Goal: Task Accomplishment & Management: Use online tool/utility

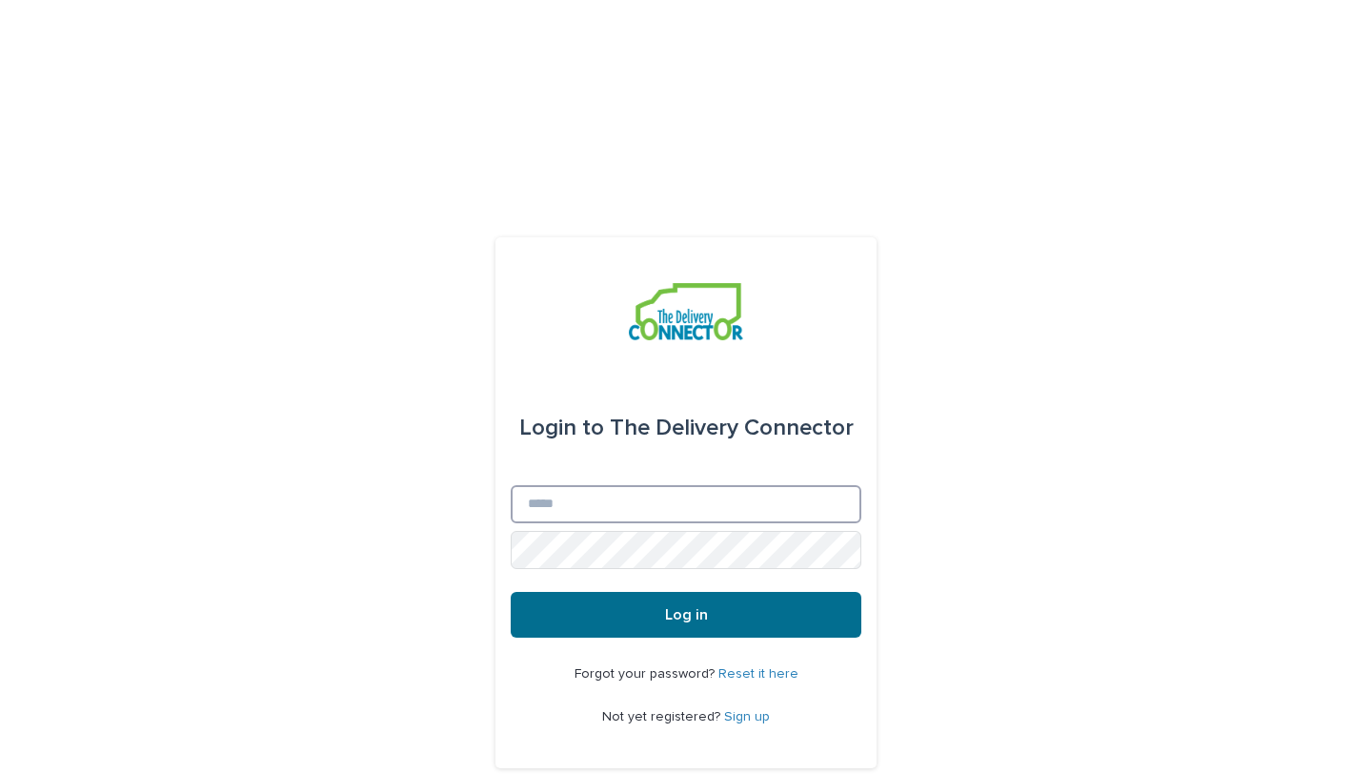
type input "**********"
click at [777, 592] on button "Log in" at bounding box center [686, 615] width 351 height 46
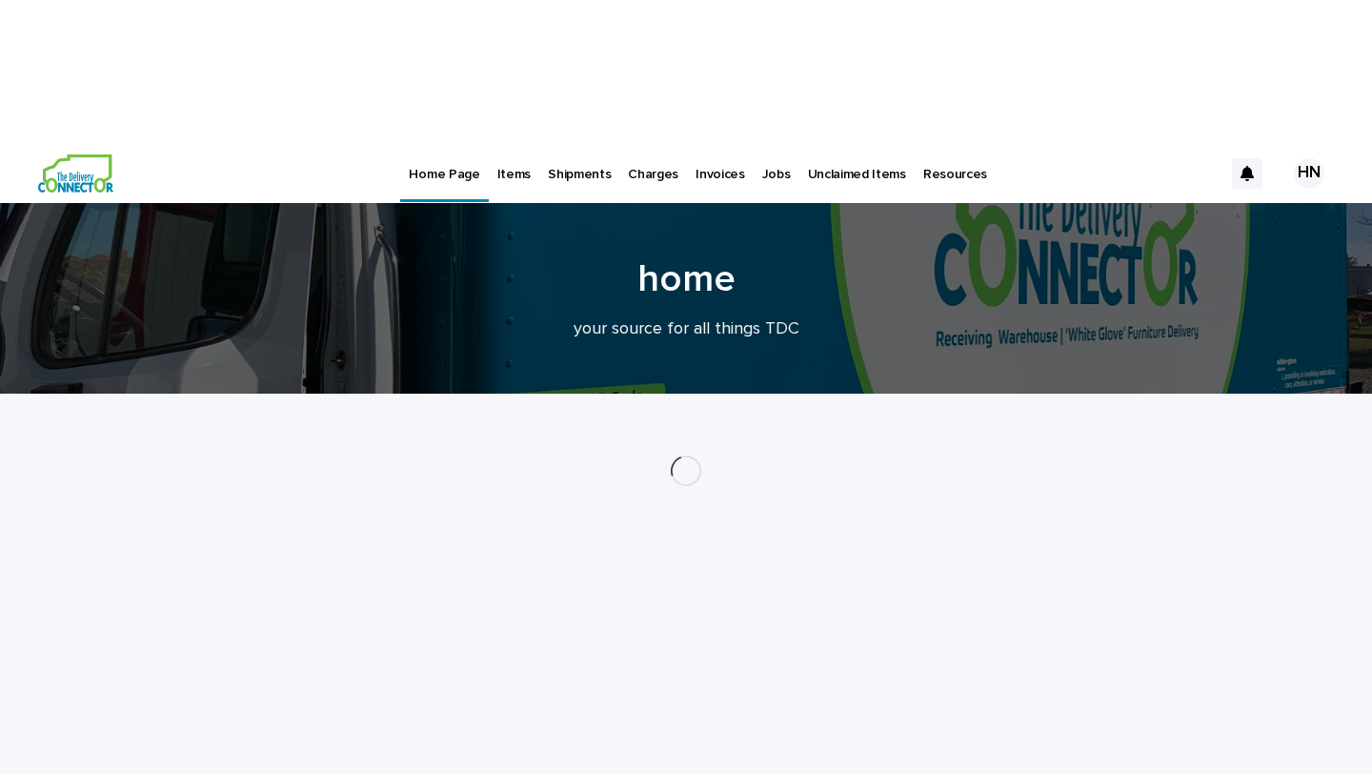
click at [509, 143] on p "Items" at bounding box center [513, 163] width 33 height 40
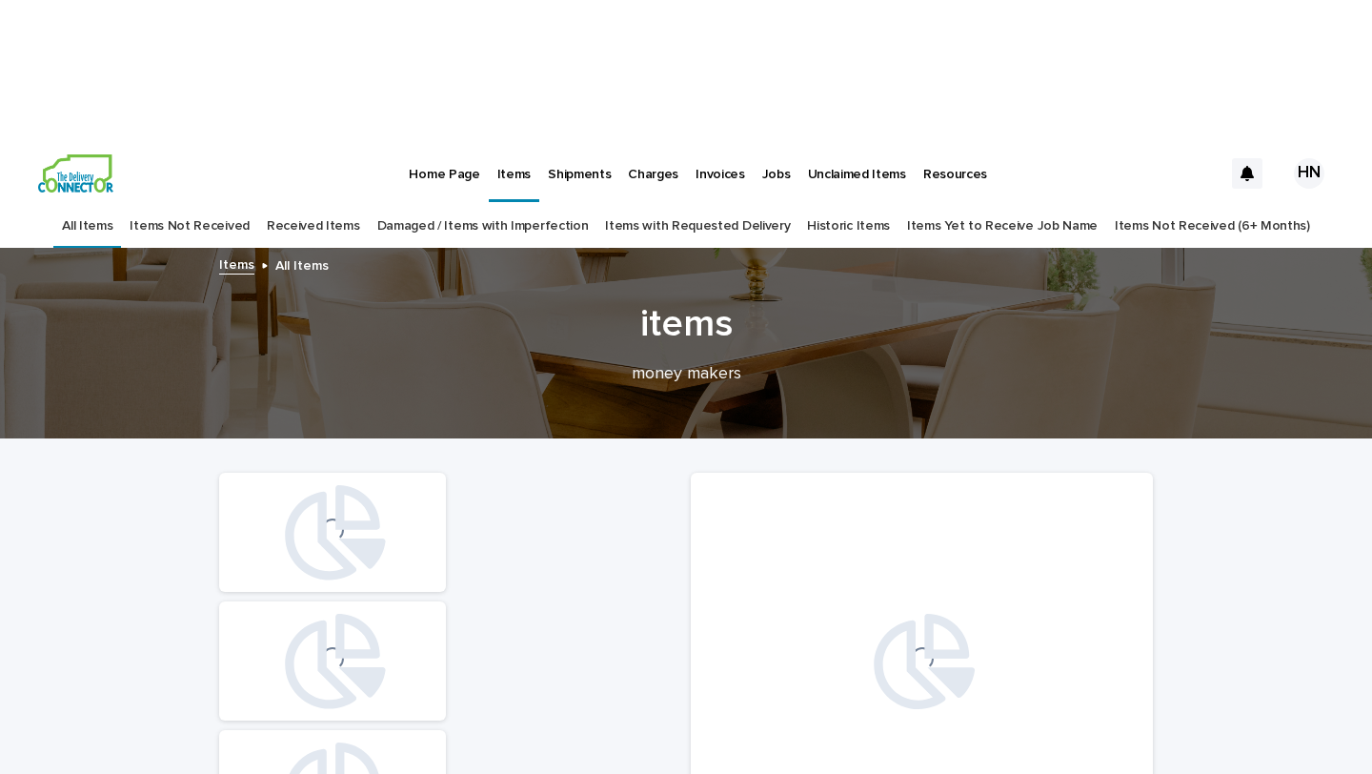
click at [771, 143] on p "Jobs" at bounding box center [776, 163] width 29 height 40
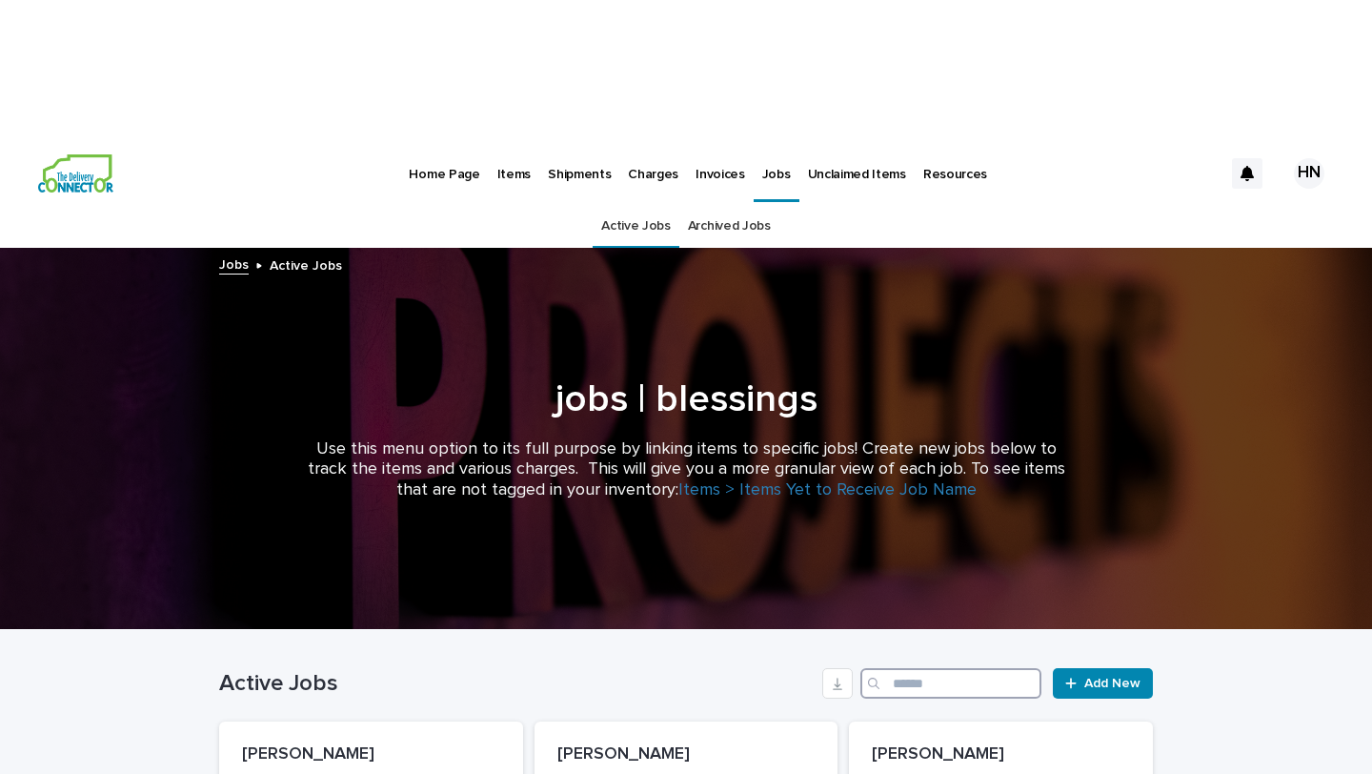
click at [948, 668] on input "Search" at bounding box center [950, 683] width 181 height 30
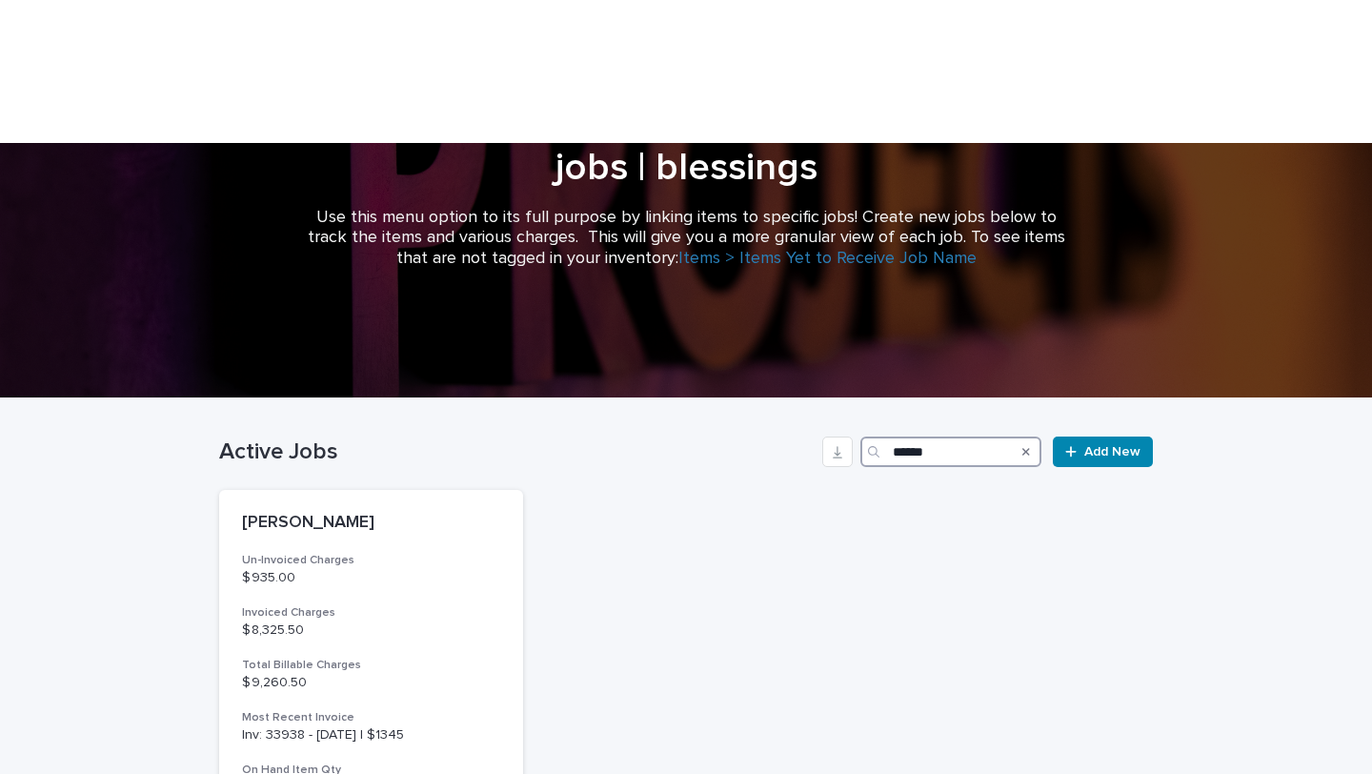
scroll to position [231, 0]
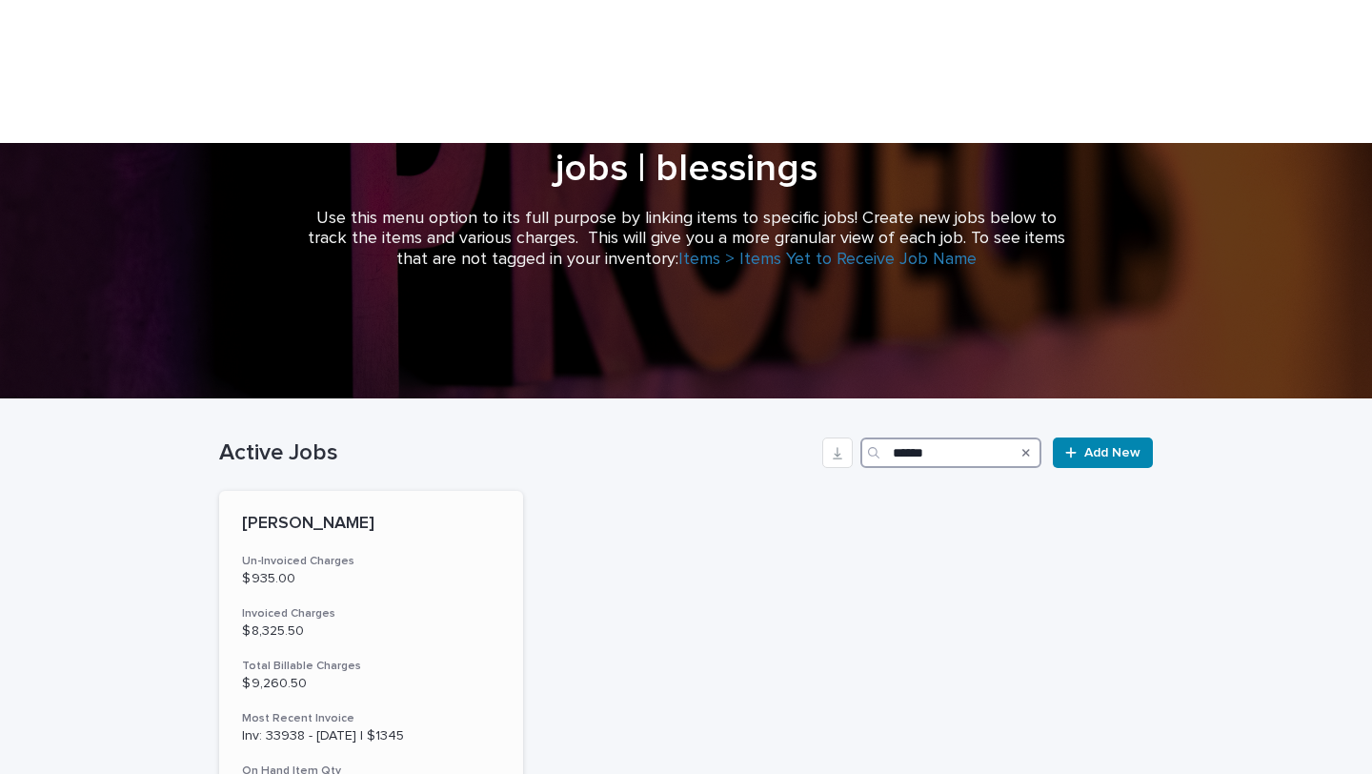
type input "******"
click at [412, 491] on div "CRUTCHFIELD Un-Invoiced Charges $ 935.00 Invoiced Charges $ 8,325.50 Total Bill…" at bounding box center [371, 655] width 304 height 329
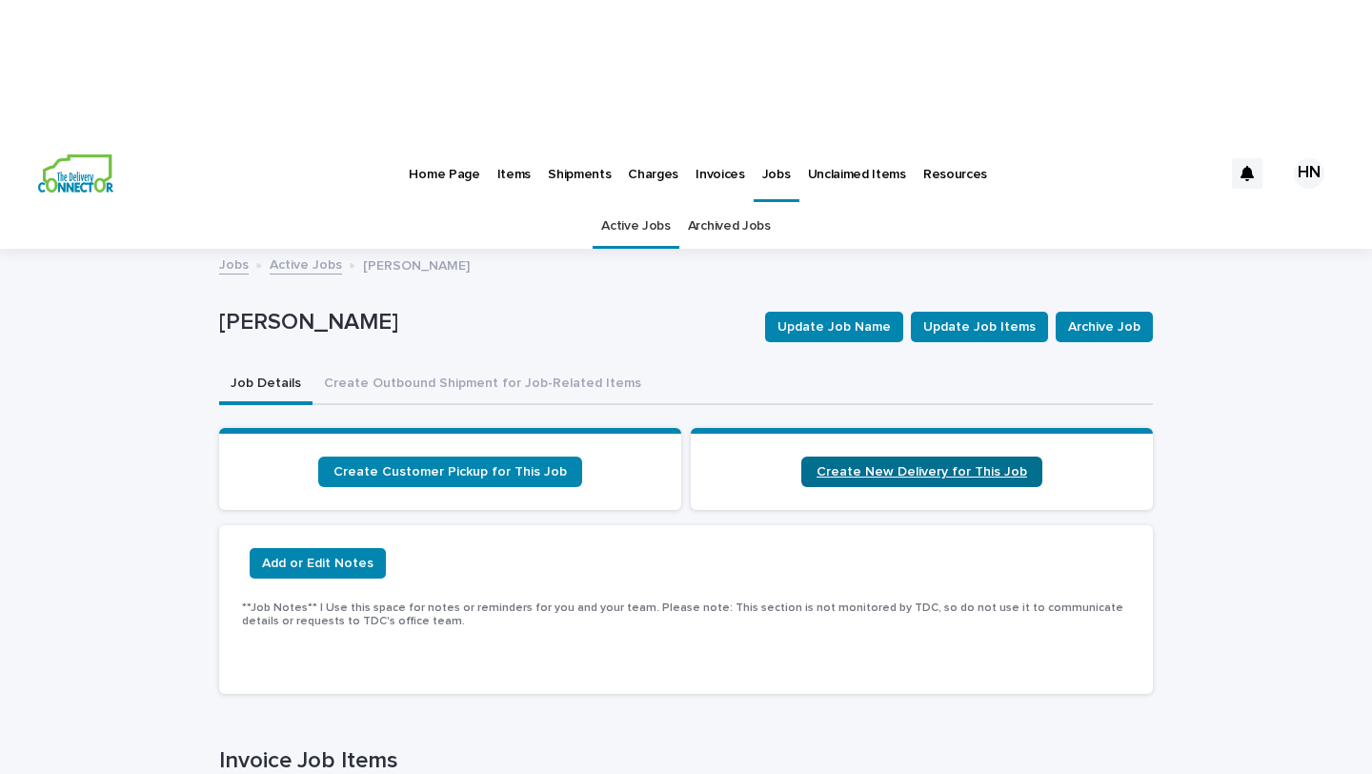
click at [875, 456] on link "Create New Delivery for This Job" at bounding box center [921, 471] width 241 height 30
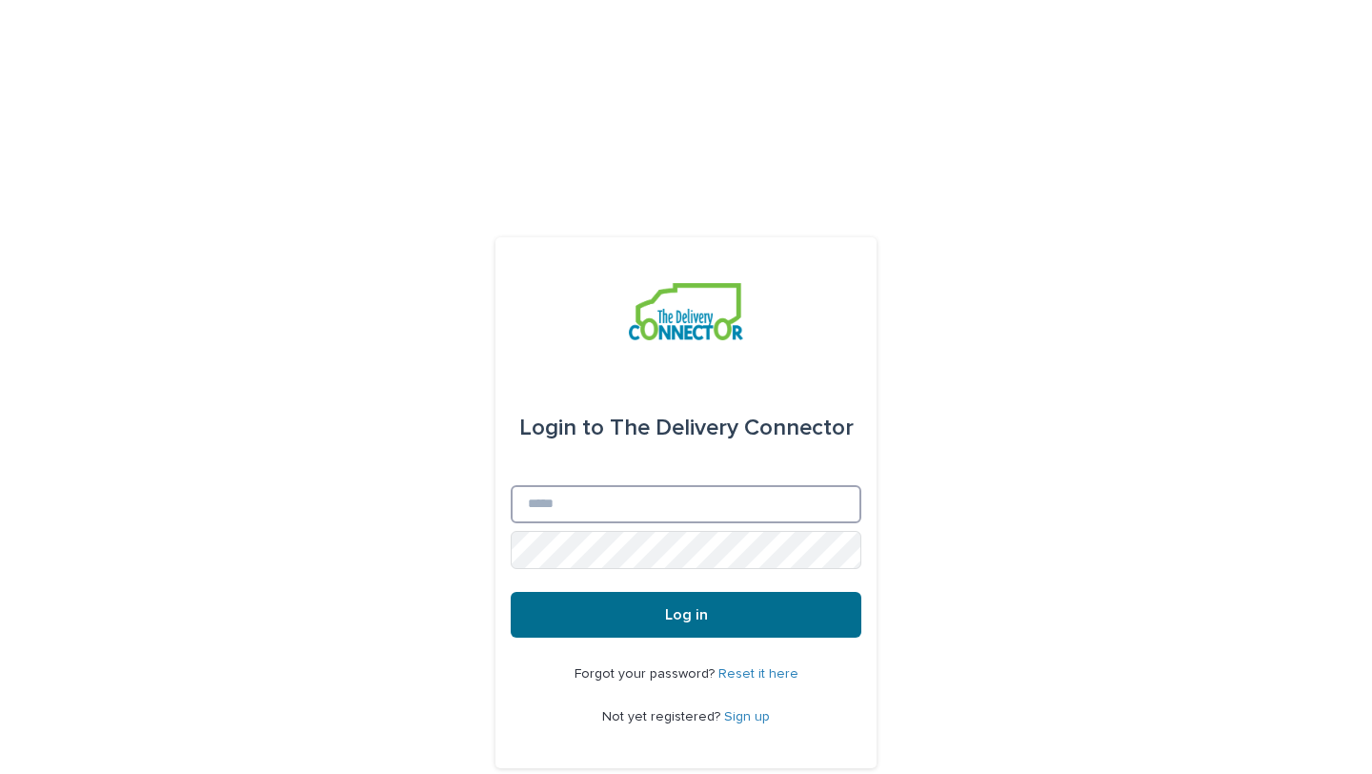
type input "**********"
click at [714, 592] on button "Log in" at bounding box center [686, 615] width 351 height 46
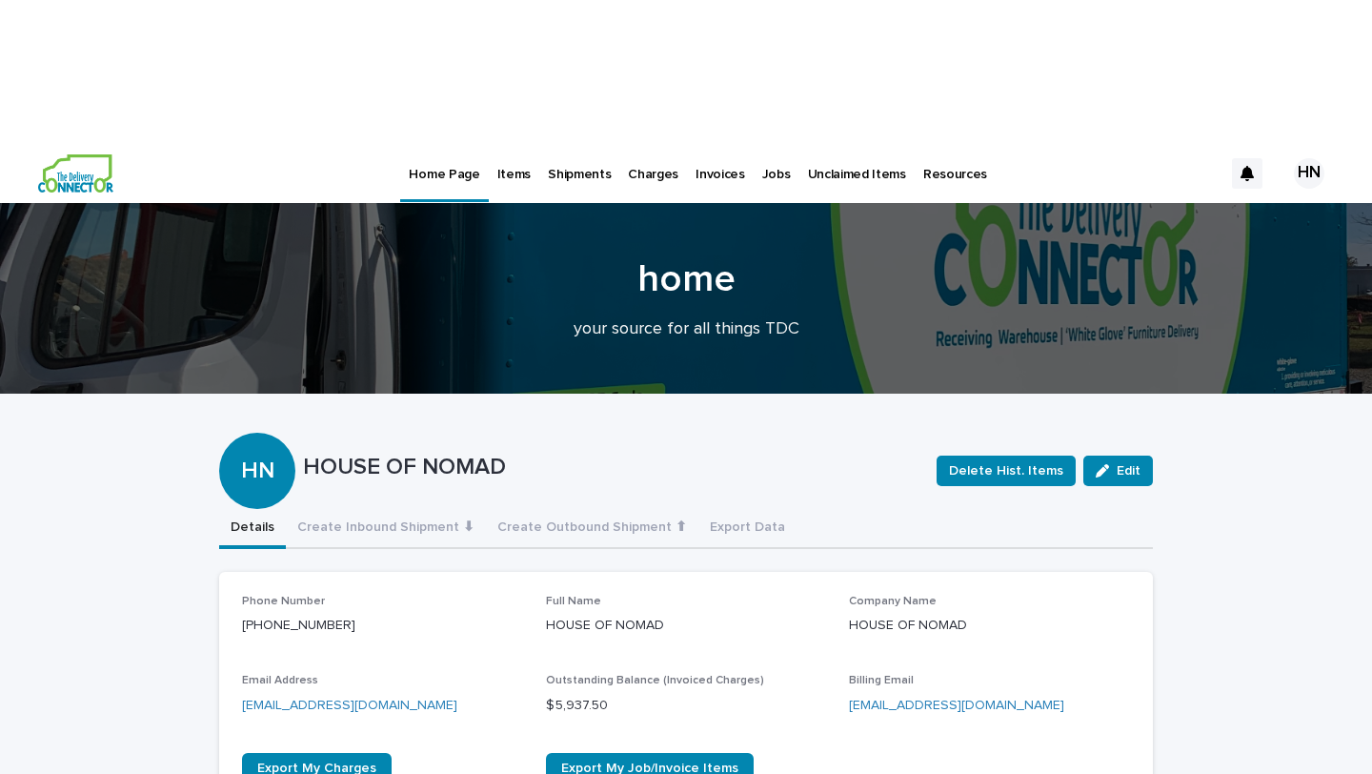
click at [585, 143] on p "Shipments" at bounding box center [579, 163] width 63 height 40
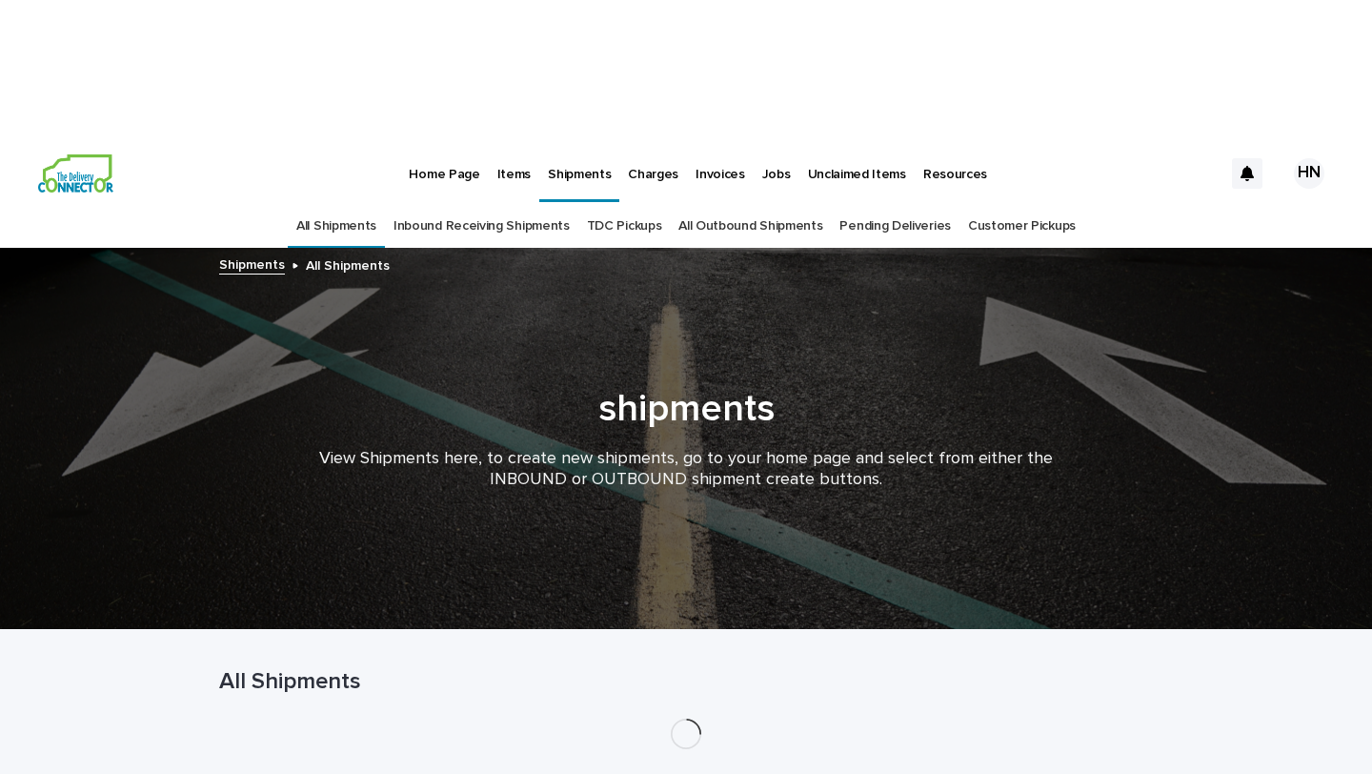
click at [497, 143] on p "Items" at bounding box center [513, 163] width 33 height 40
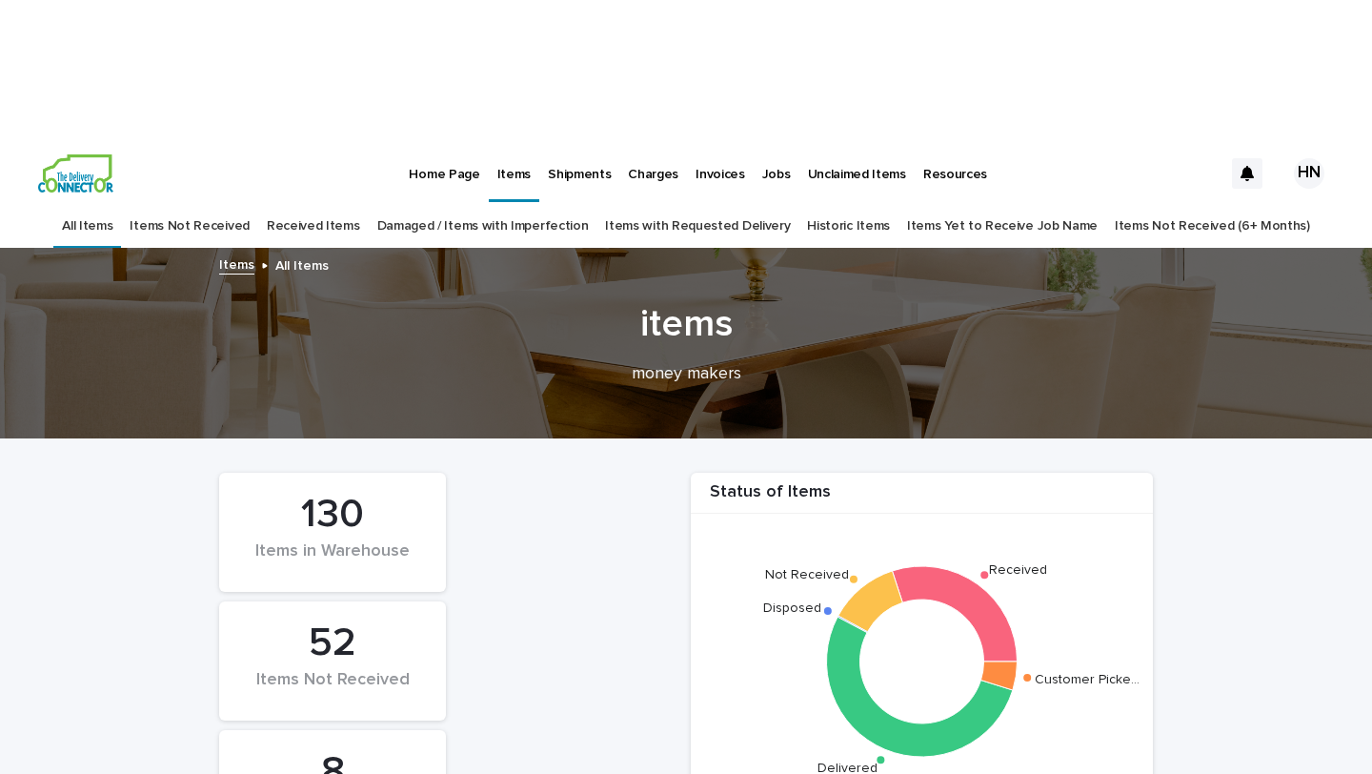
click at [358, 204] on link "Received Items" at bounding box center [313, 226] width 93 height 45
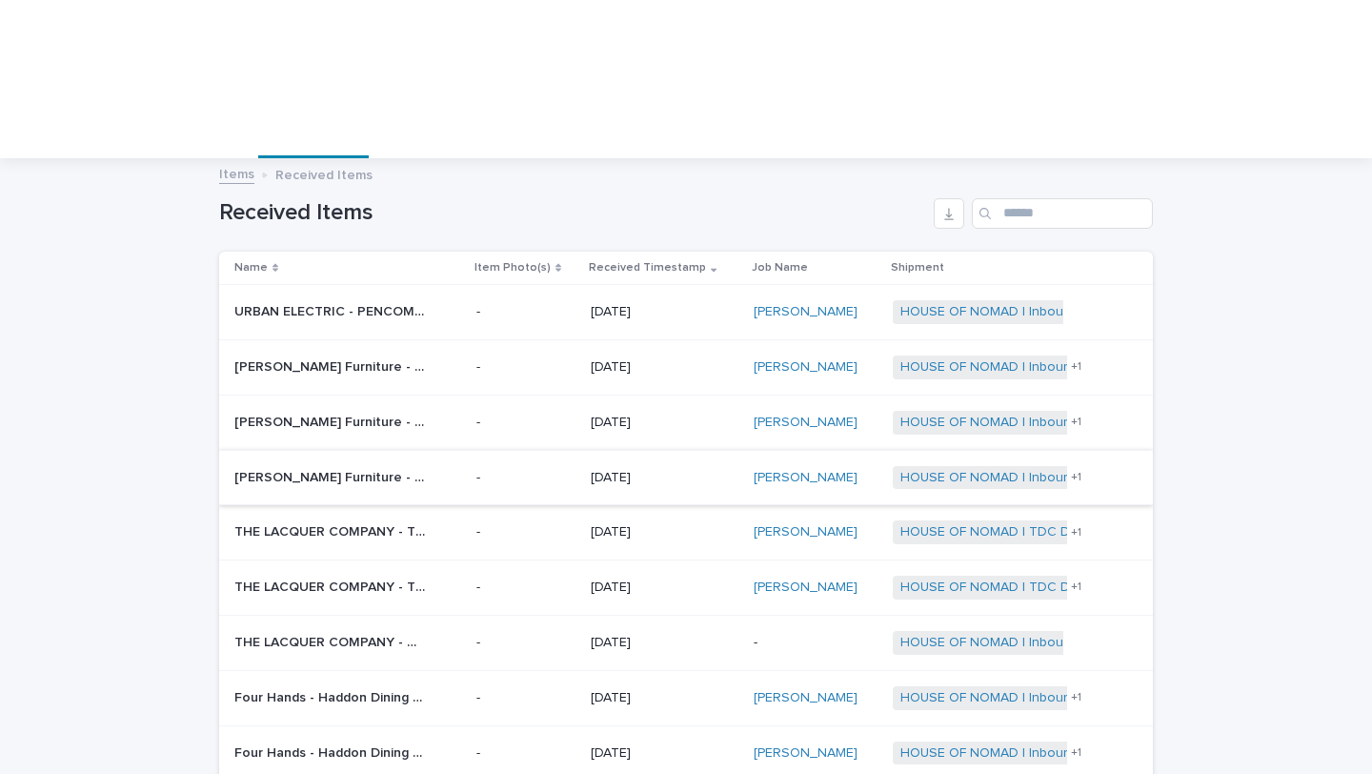
scroll to position [92, 0]
click at [363, 629] on p "THE LACQUER COMPANY - WIGGLE COFFEE TABLE | 75749" at bounding box center [331, 639] width 194 height 20
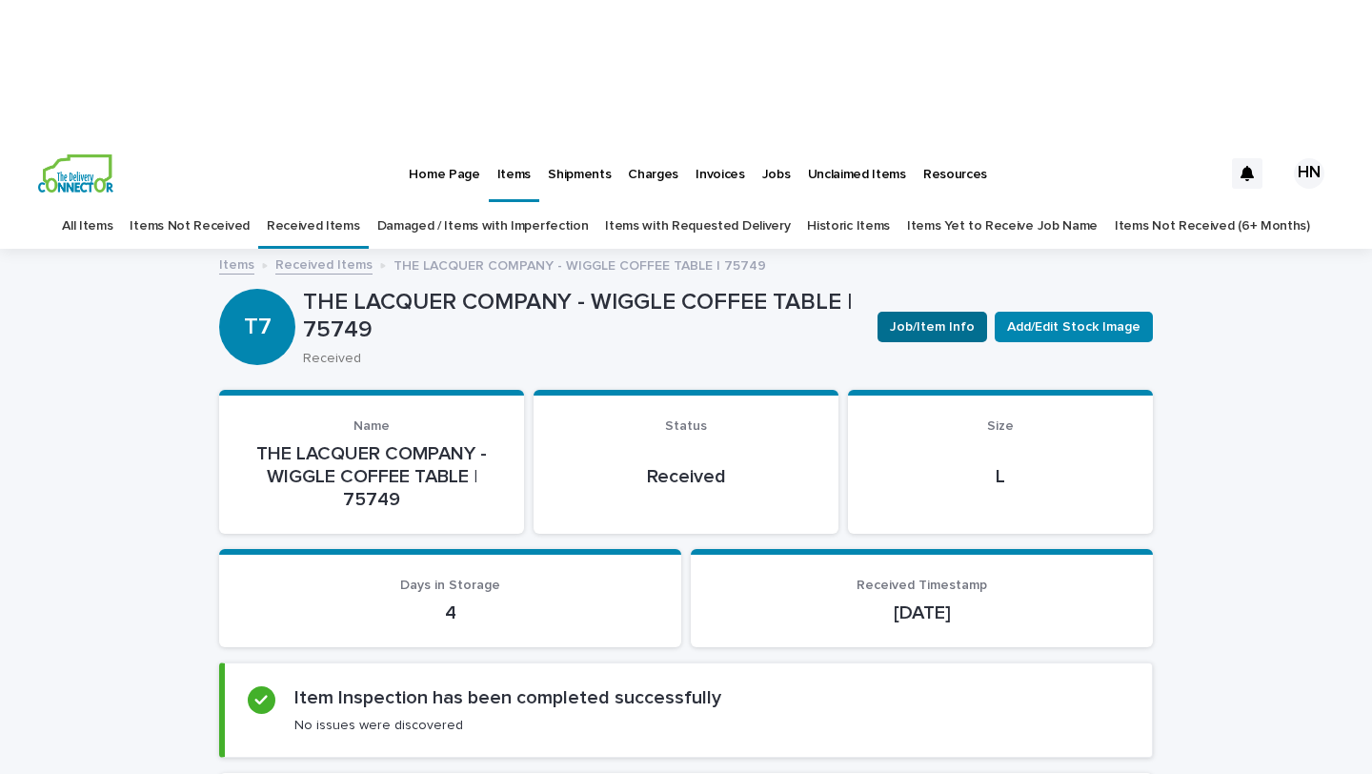
click at [933, 317] on span "Job/Item Info" at bounding box center [932, 326] width 85 height 19
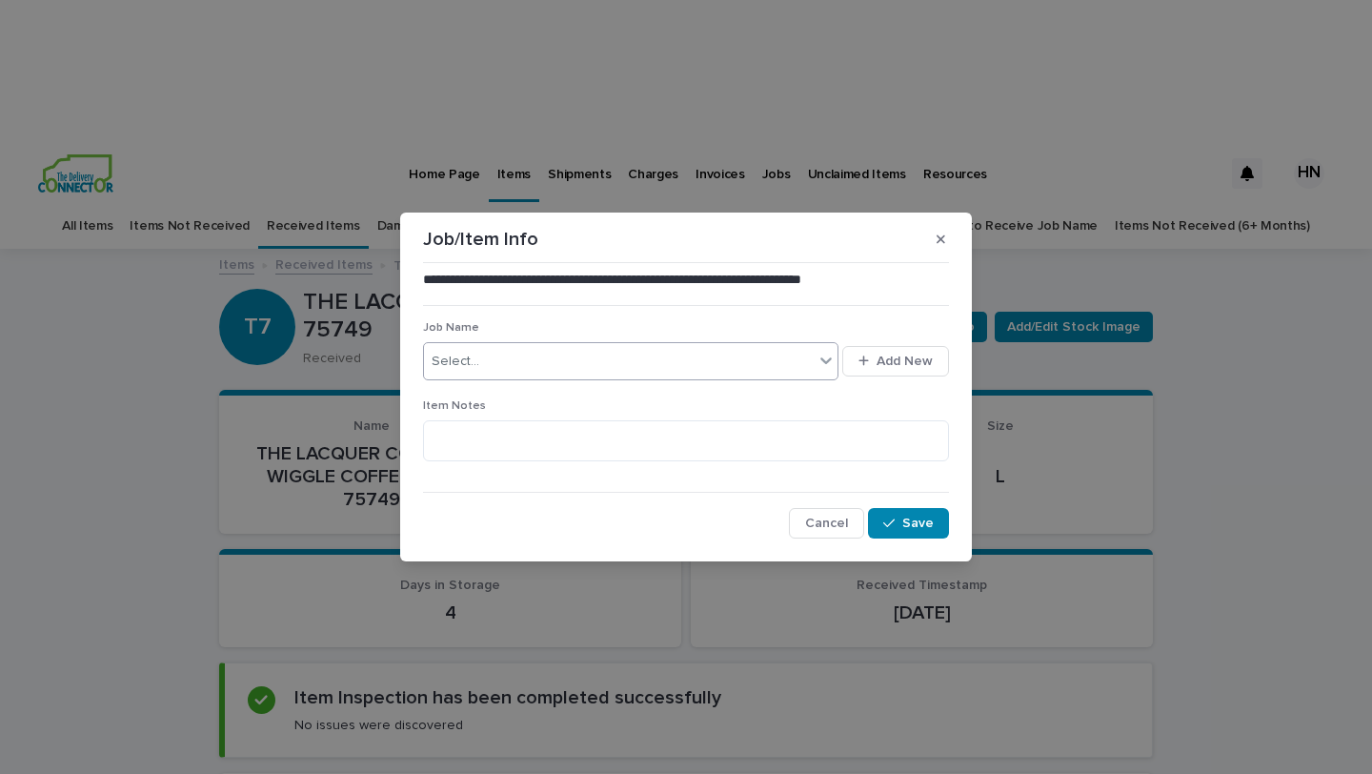
click at [697, 367] on div "Select..." at bounding box center [619, 361] width 390 height 31
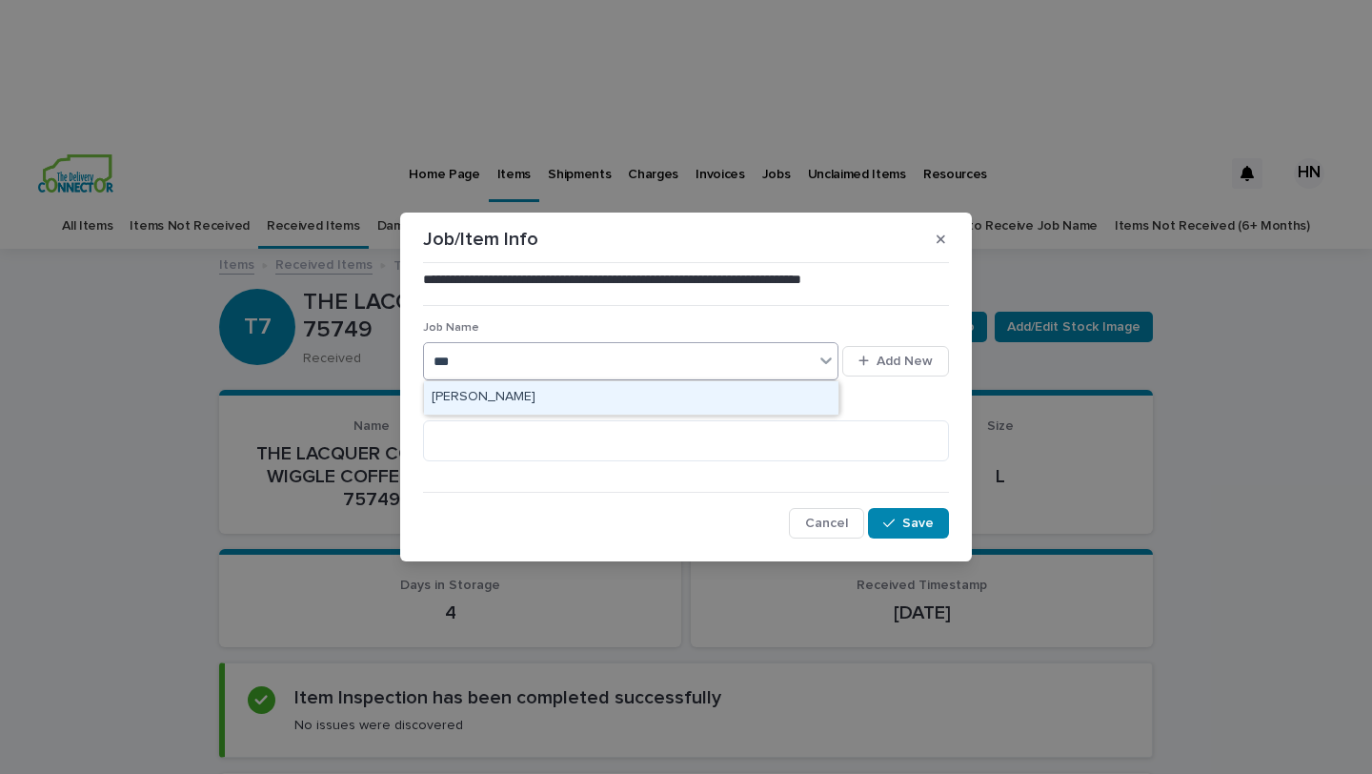
type input "****"
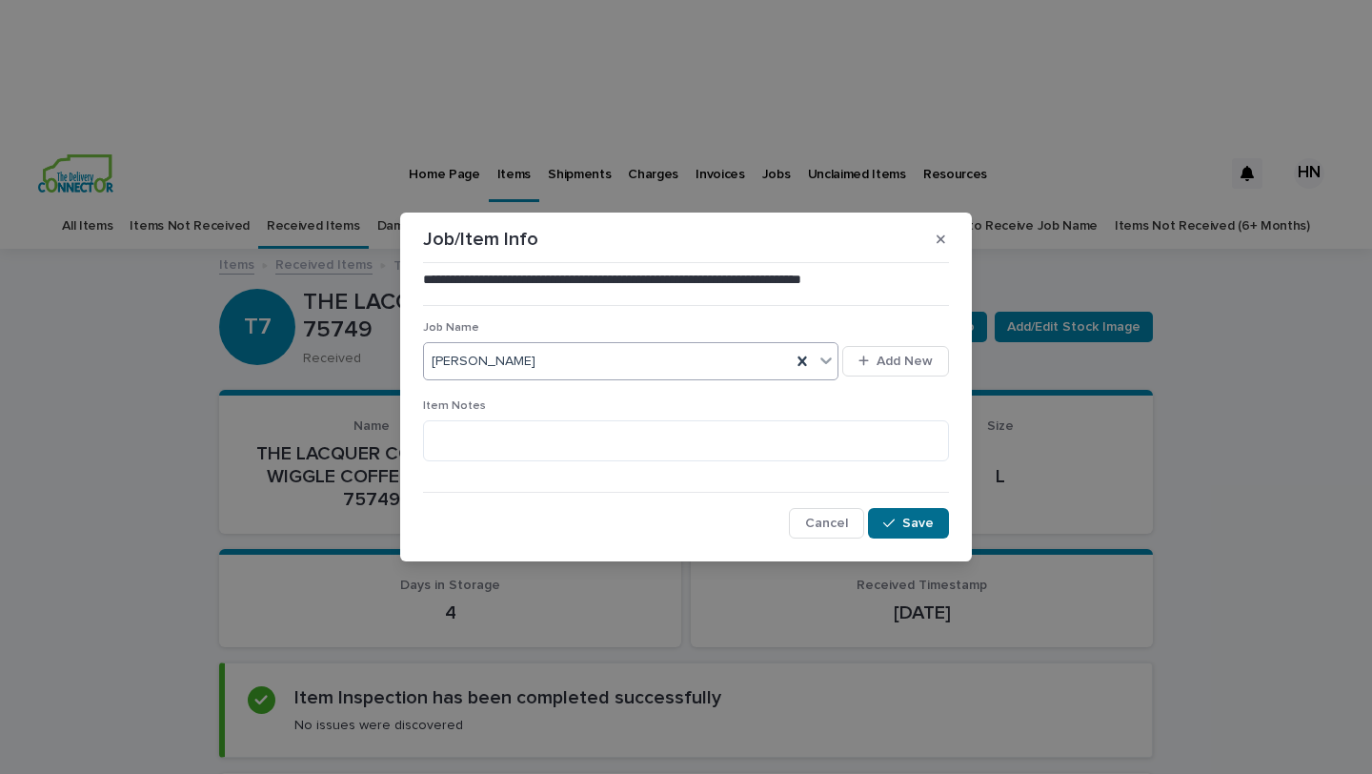
click at [923, 530] on span "Save" at bounding box center [917, 522] width 31 height 13
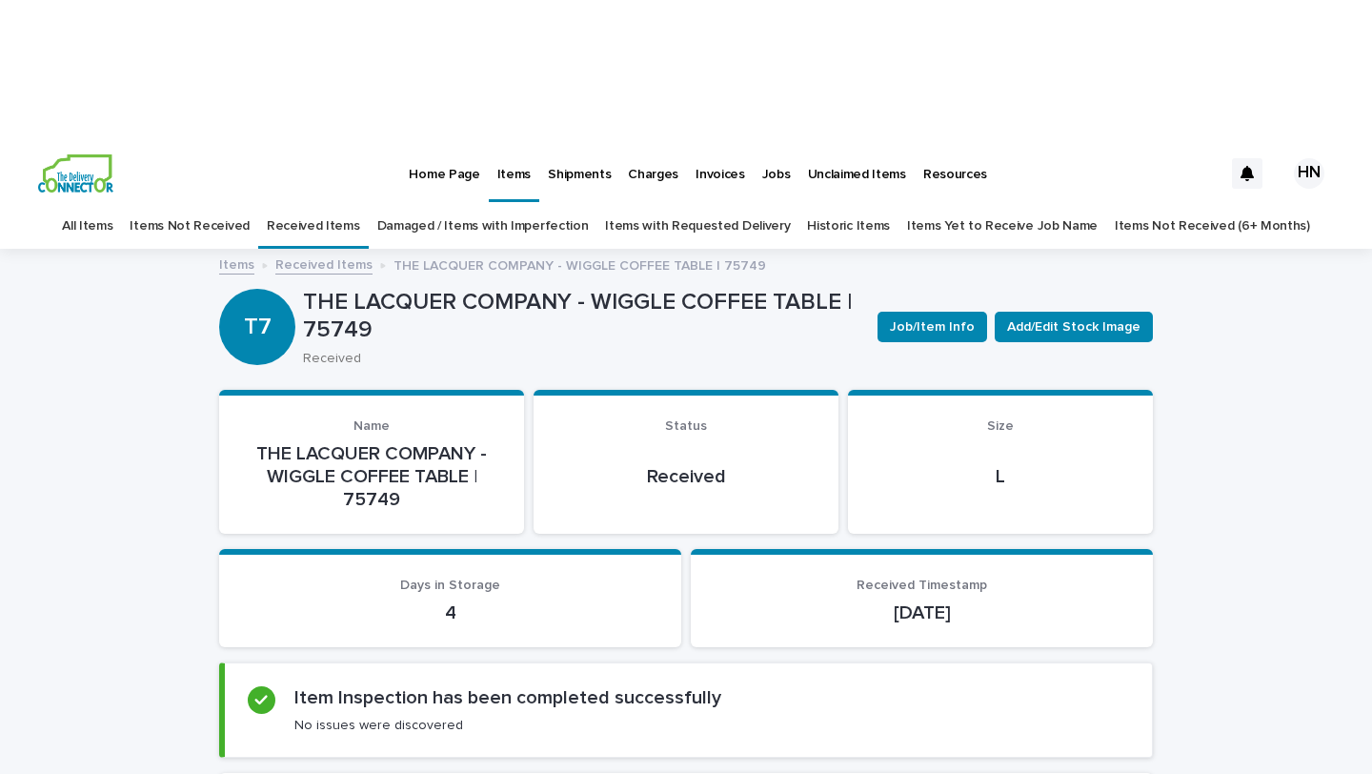
click at [332, 204] on link "Received Items" at bounding box center [313, 226] width 93 height 45
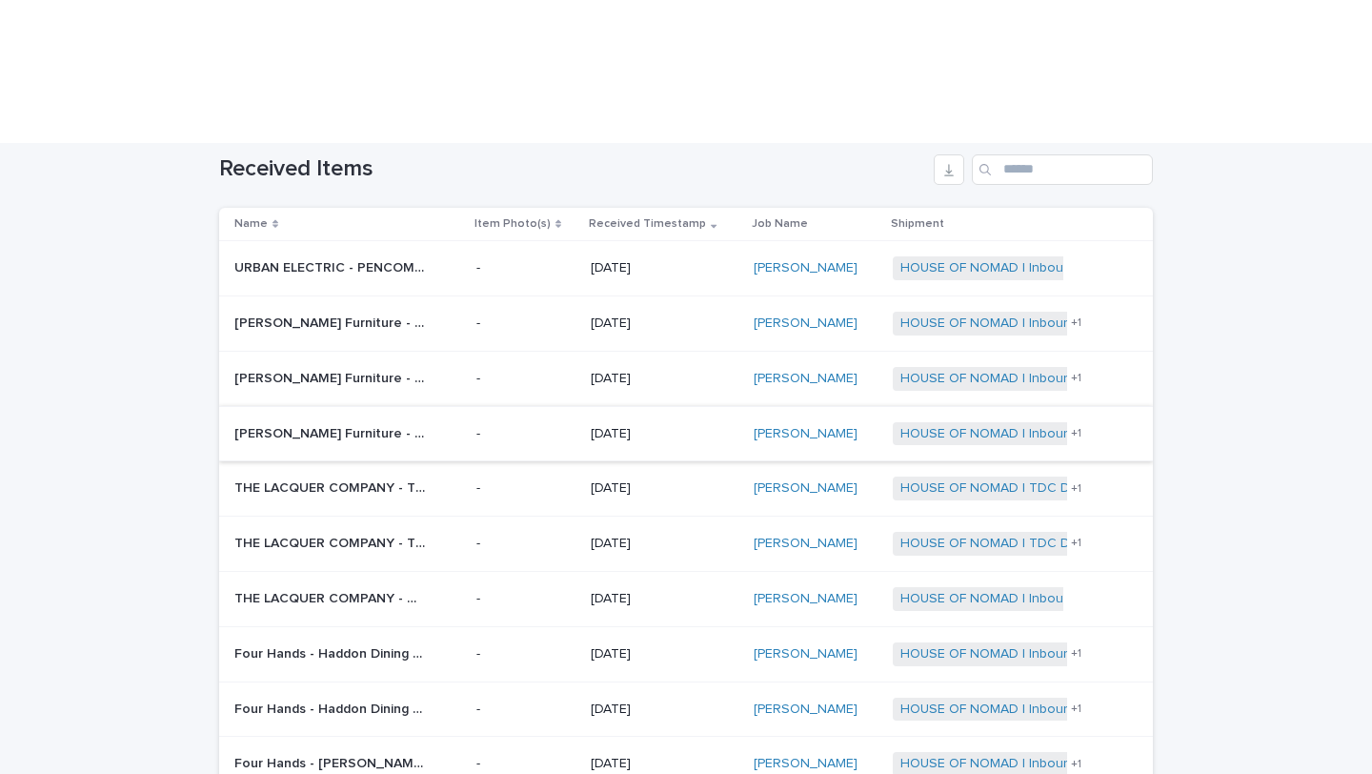
scroll to position [226, 0]
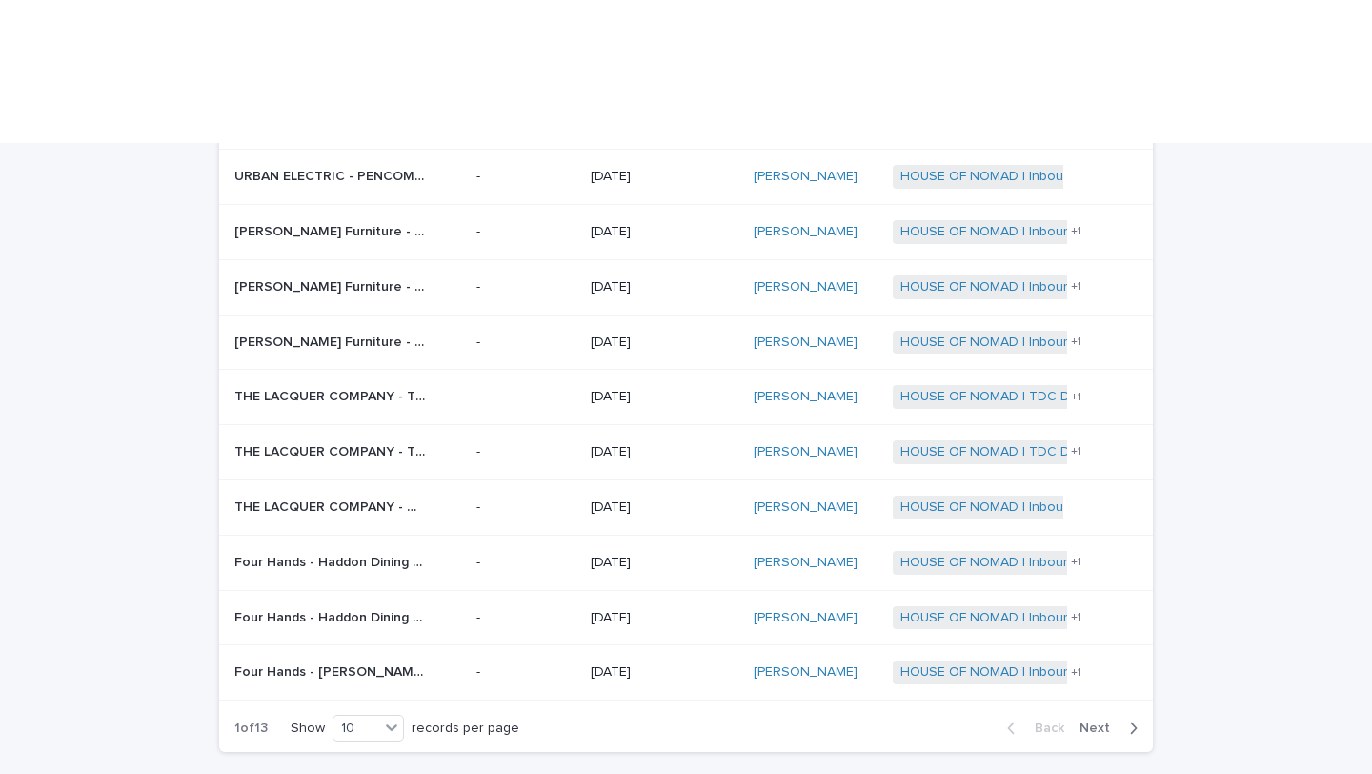
click at [1096, 721] on span "Next" at bounding box center [1101, 727] width 42 height 13
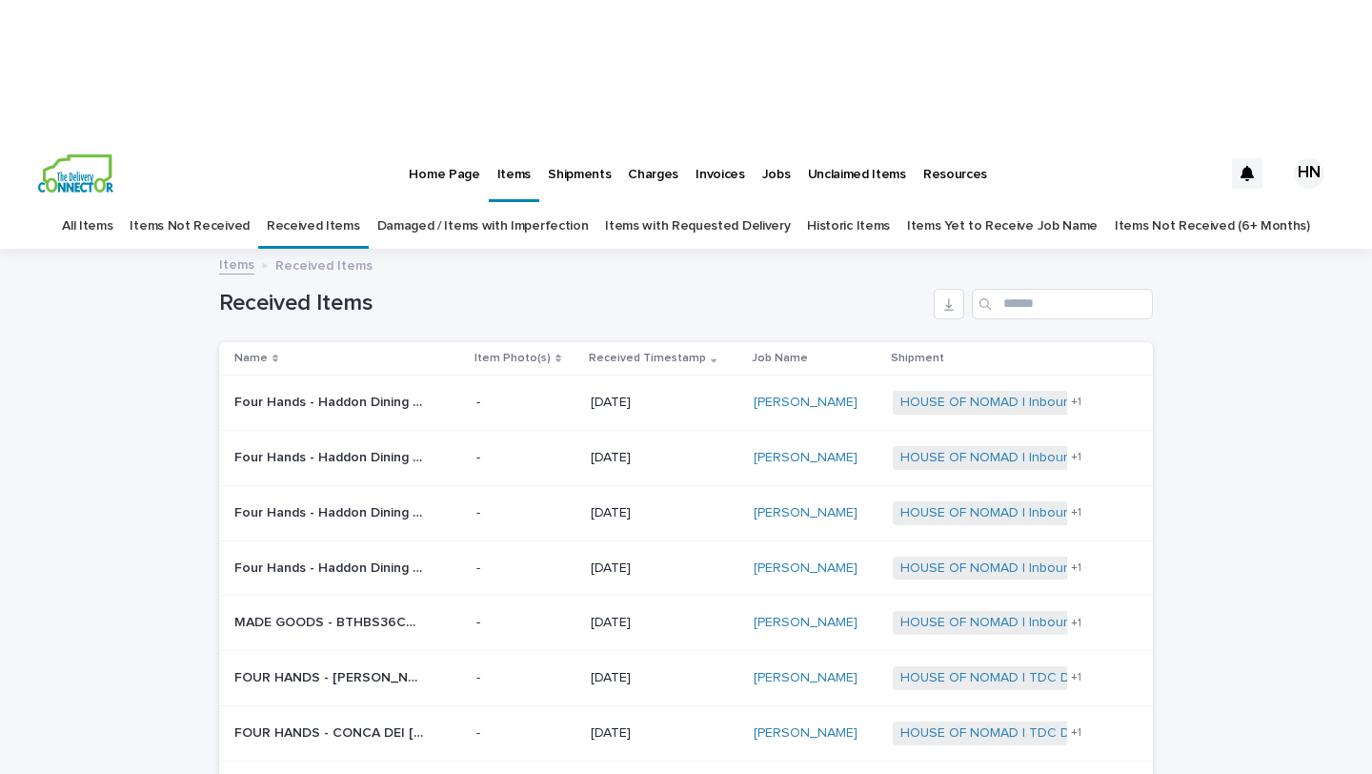
click at [558, 143] on p "Shipments" at bounding box center [579, 163] width 63 height 40
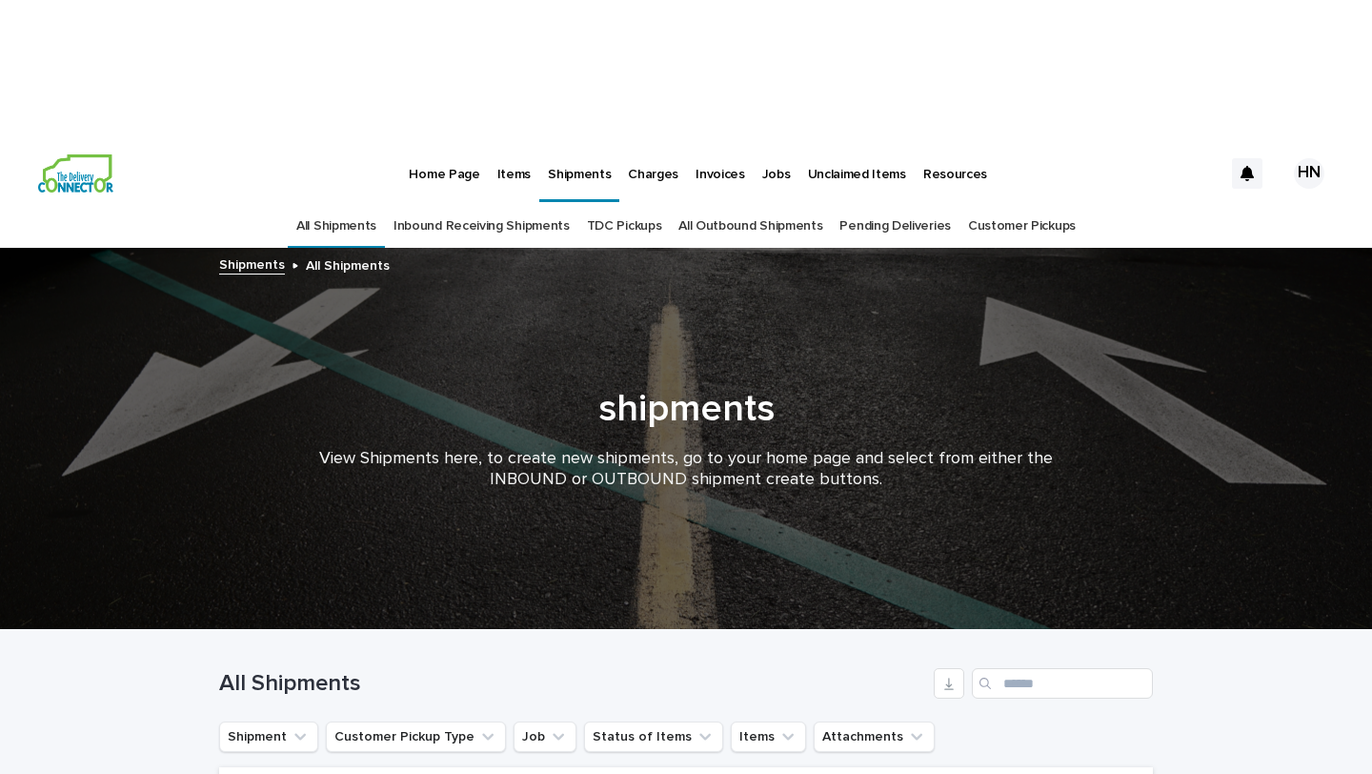
click at [499, 143] on p "Items" at bounding box center [513, 163] width 33 height 40
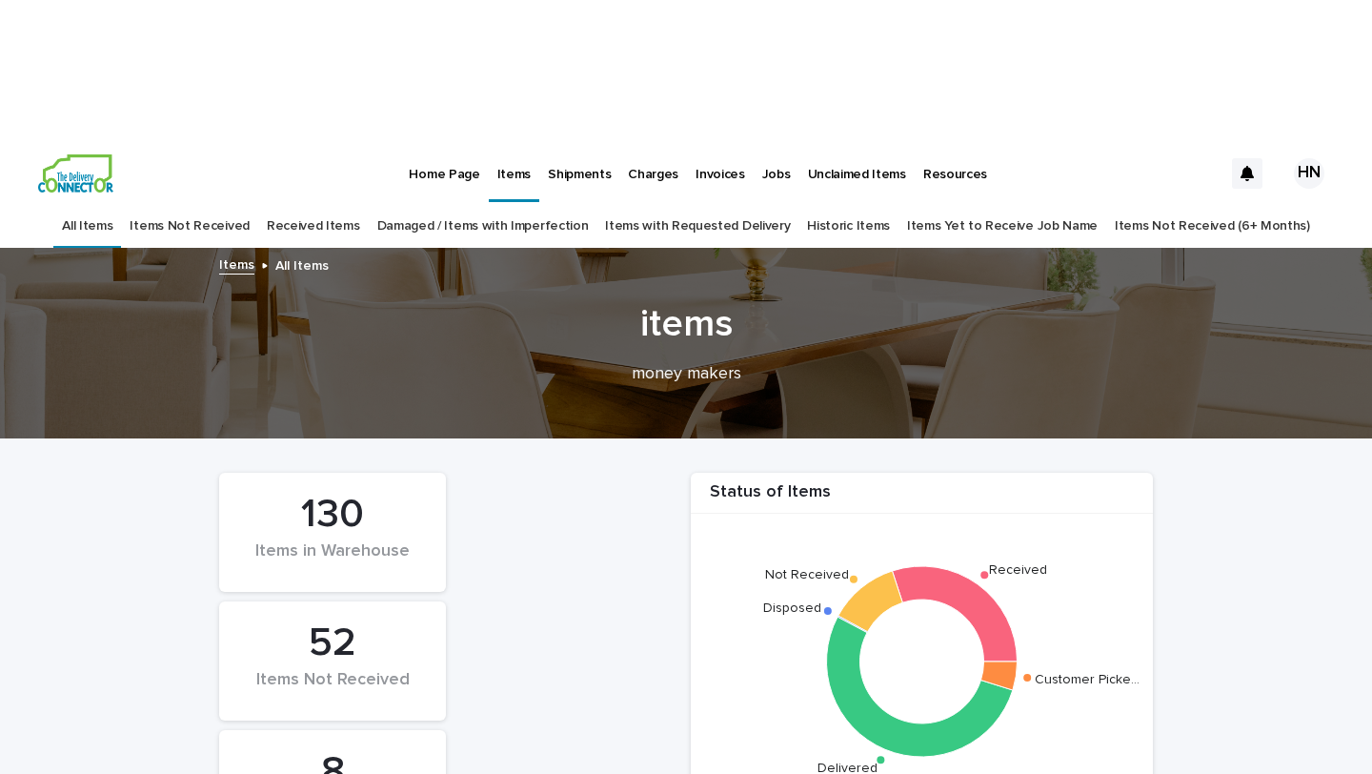
click at [355, 204] on link "Received Items" at bounding box center [313, 226] width 93 height 45
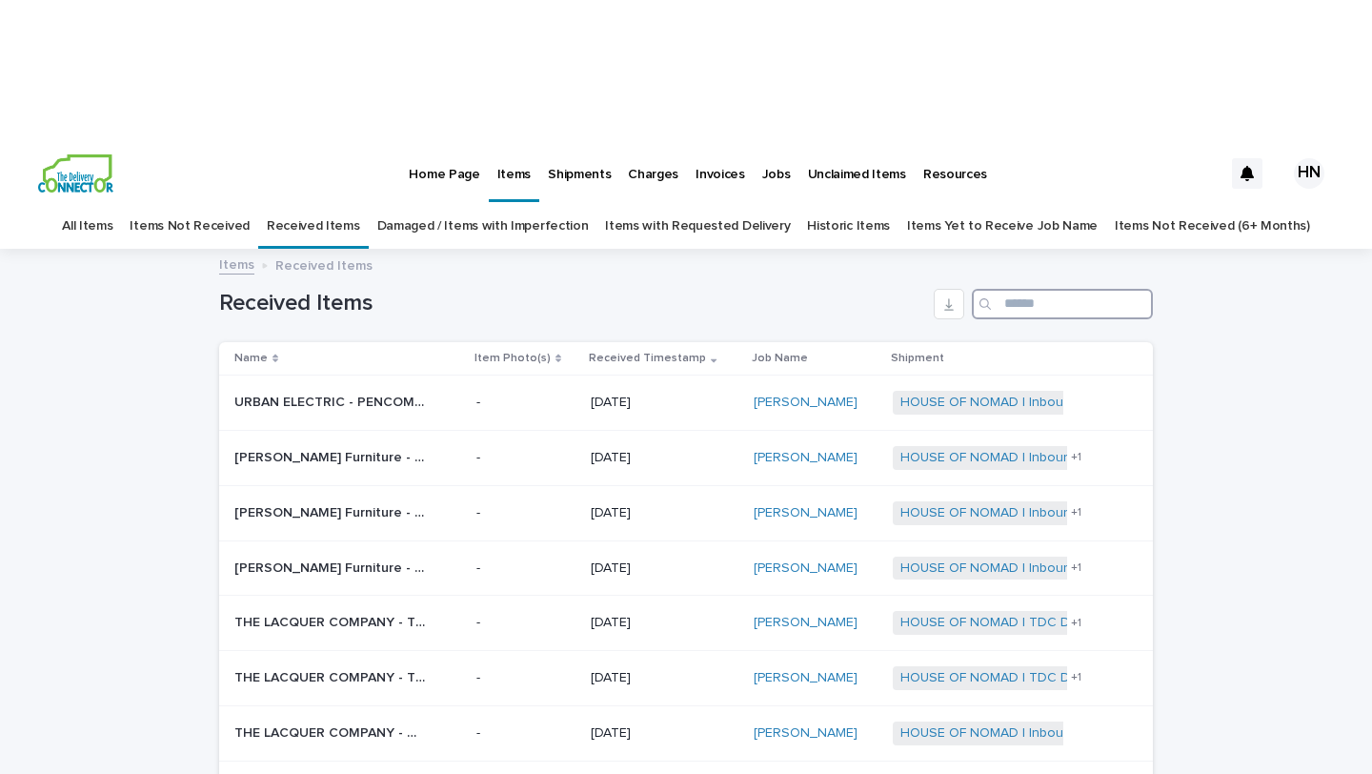
click at [1011, 289] on input "Search" at bounding box center [1062, 304] width 181 height 30
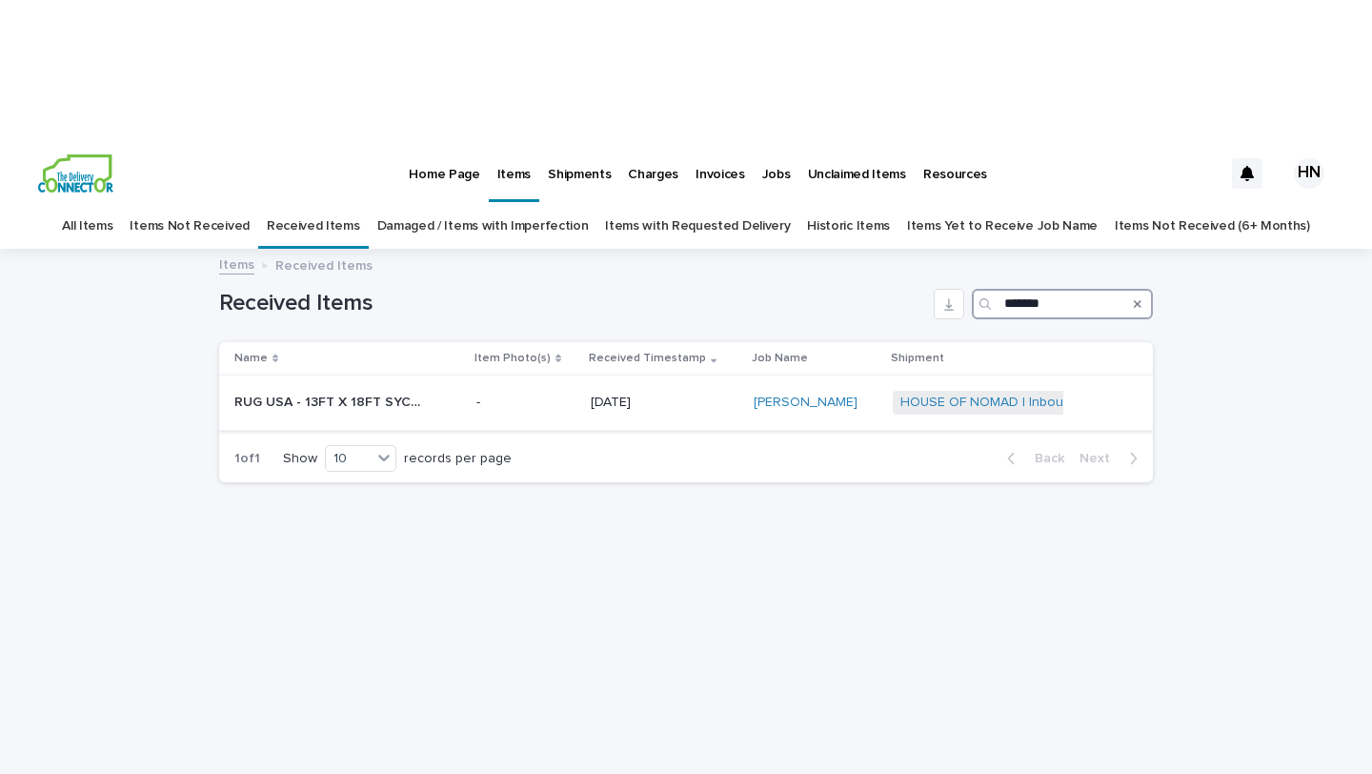
type input "*******"
click at [330, 391] on p "RUG USA - 13FT X 18FT SYCAMORE RUG | 74211" at bounding box center [331, 401] width 194 height 20
